Goal: Transaction & Acquisition: Subscribe to service/newsletter

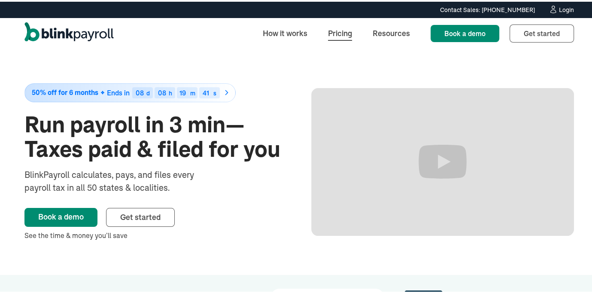
click at [332, 32] on link "Pricing" at bounding box center [340, 31] width 38 height 18
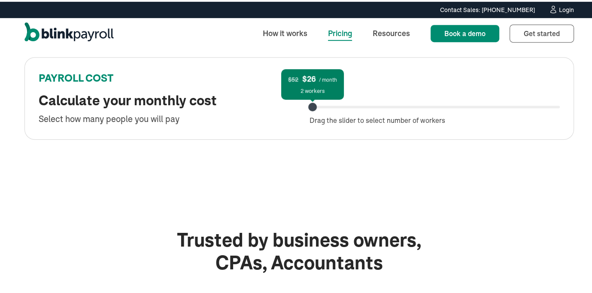
scroll to position [458, 0]
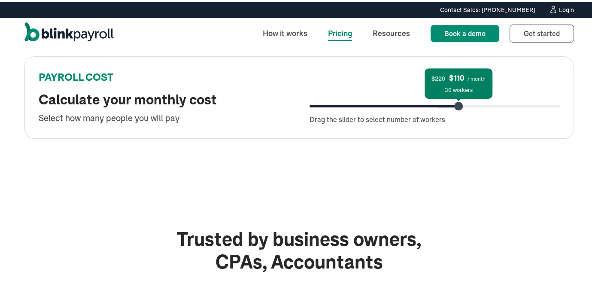
drag, startPoint x: 312, startPoint y: 107, endPoint x: 458, endPoint y: 115, distance: 146.2
click at [458, 115] on div "$220 $110 / month 30 workers Drag the slider to select number of workers" at bounding box center [435, 104] width 250 height 37
drag, startPoint x: 455, startPoint y: 109, endPoint x: 323, endPoint y: 110, distance: 131.8
click at [324, 109] on div "$220 $110 / month 30 workers Drag the slider to select number of workers" at bounding box center [435, 104] width 250 height 37
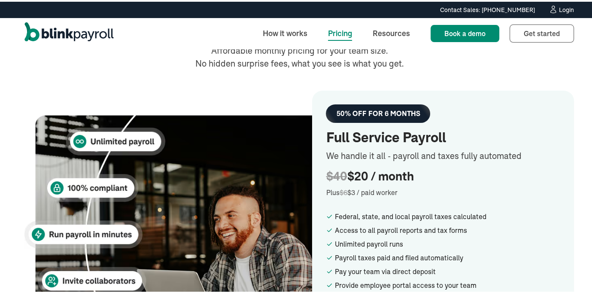
scroll to position [114, 0]
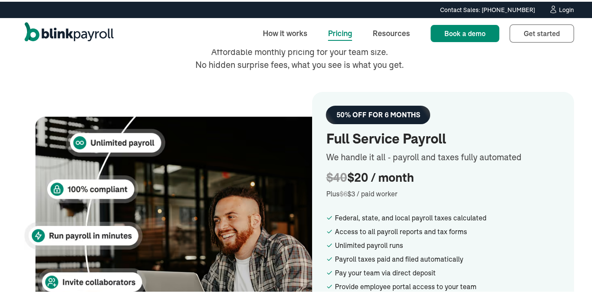
click at [334, 31] on link "Pricing" at bounding box center [340, 31] width 38 height 18
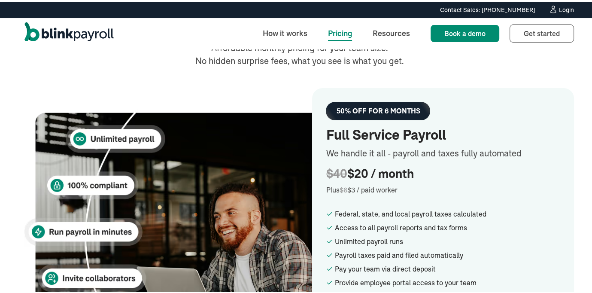
scroll to position [229, 0]
